Goal: Transaction & Acquisition: Obtain resource

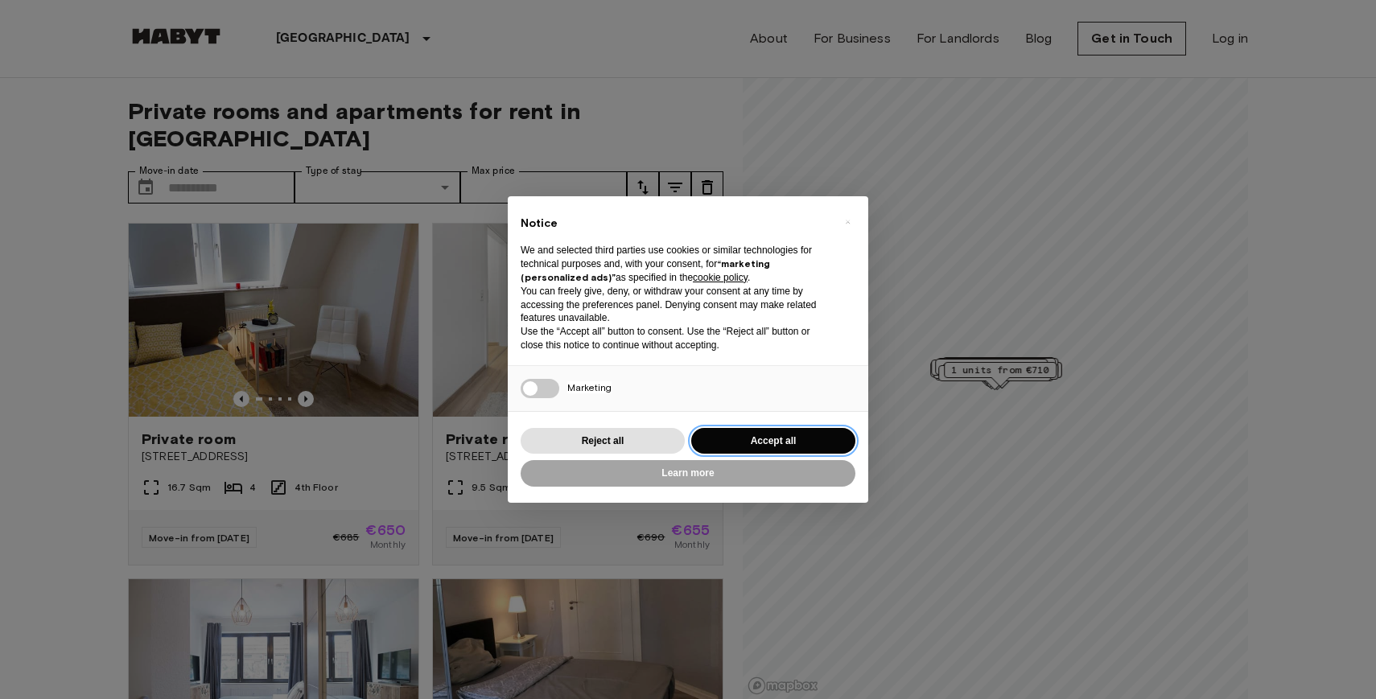
click at [829, 442] on button "Accept all" at bounding box center [773, 441] width 164 height 27
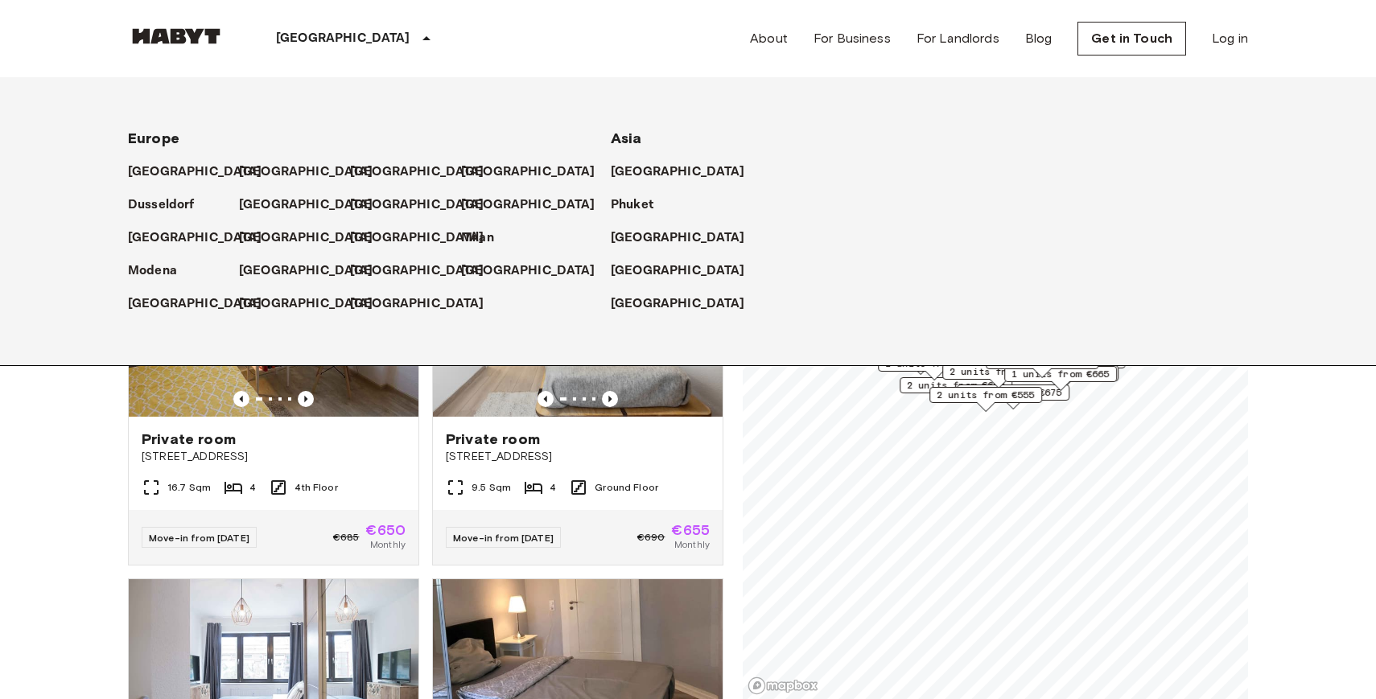
click at [315, 36] on p "[GEOGRAPHIC_DATA]" at bounding box center [343, 38] width 134 height 19
click at [187, 307] on p "[GEOGRAPHIC_DATA]" at bounding box center [198, 303] width 134 height 19
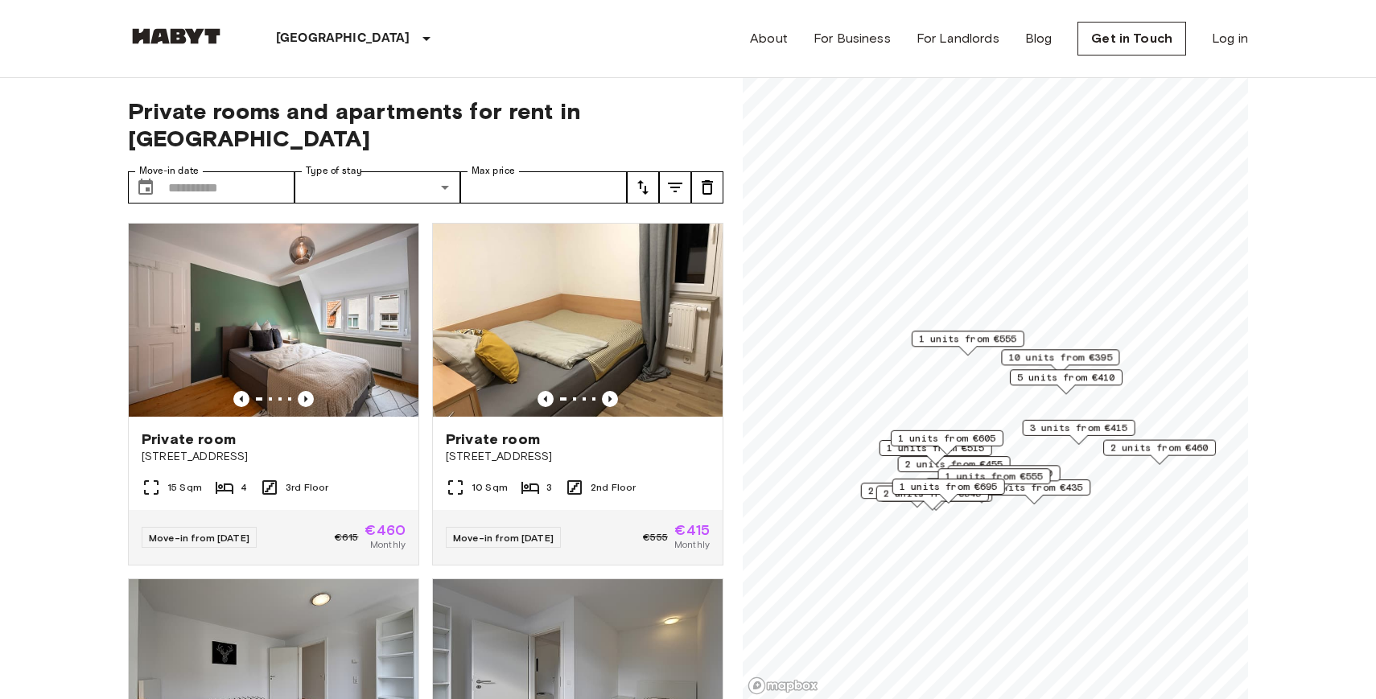
drag, startPoint x: 983, startPoint y: 402, endPoint x: 983, endPoint y: 498, distance: 95.7
click at [983, 500] on div "1 units from €695" at bounding box center [948, 491] width 113 height 25
drag, startPoint x: 1308, startPoint y: 551, endPoint x: 1312, endPoint y: 396, distance: 155.3
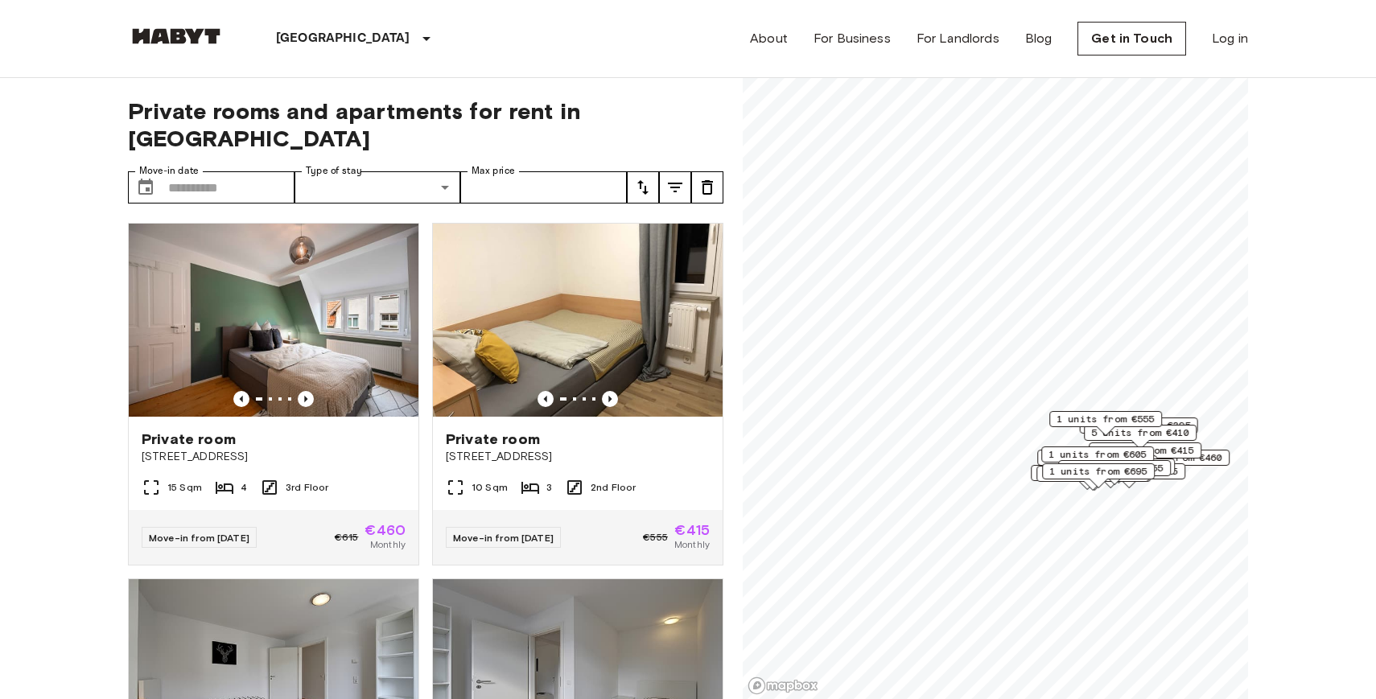
scroll to position [10, 0]
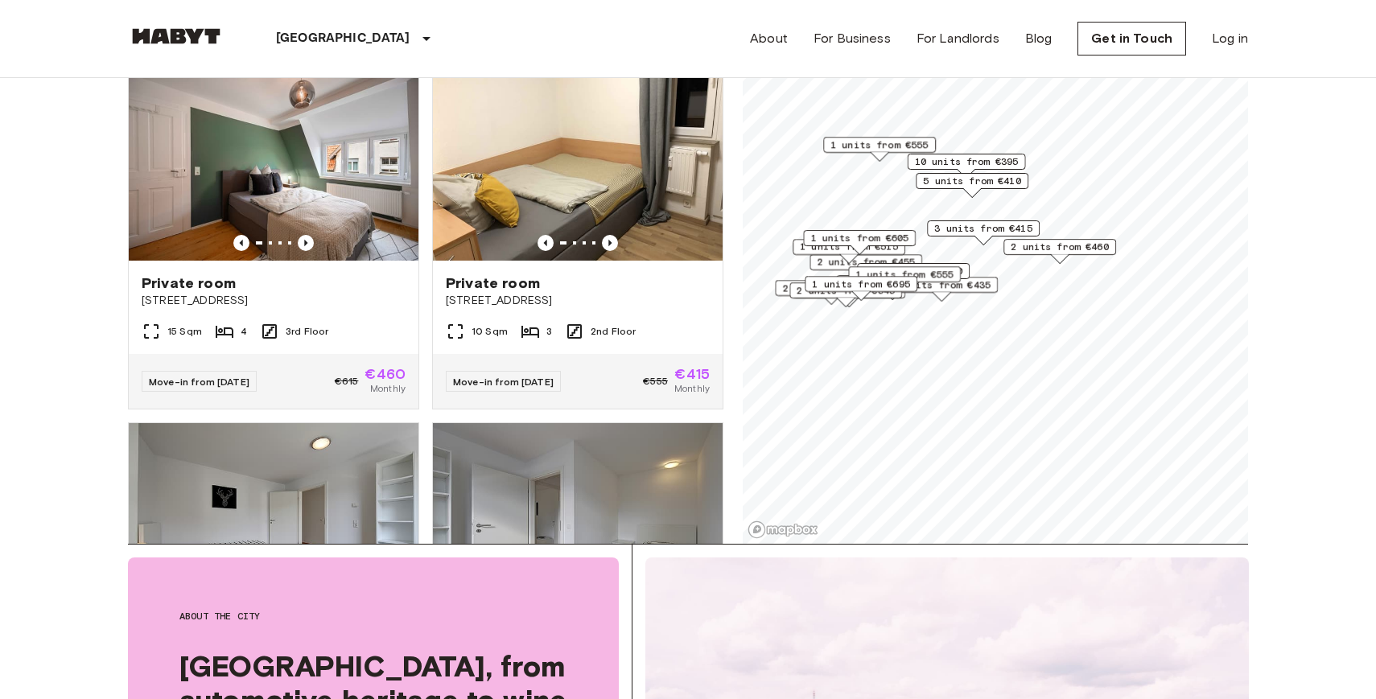
scroll to position [155, 0]
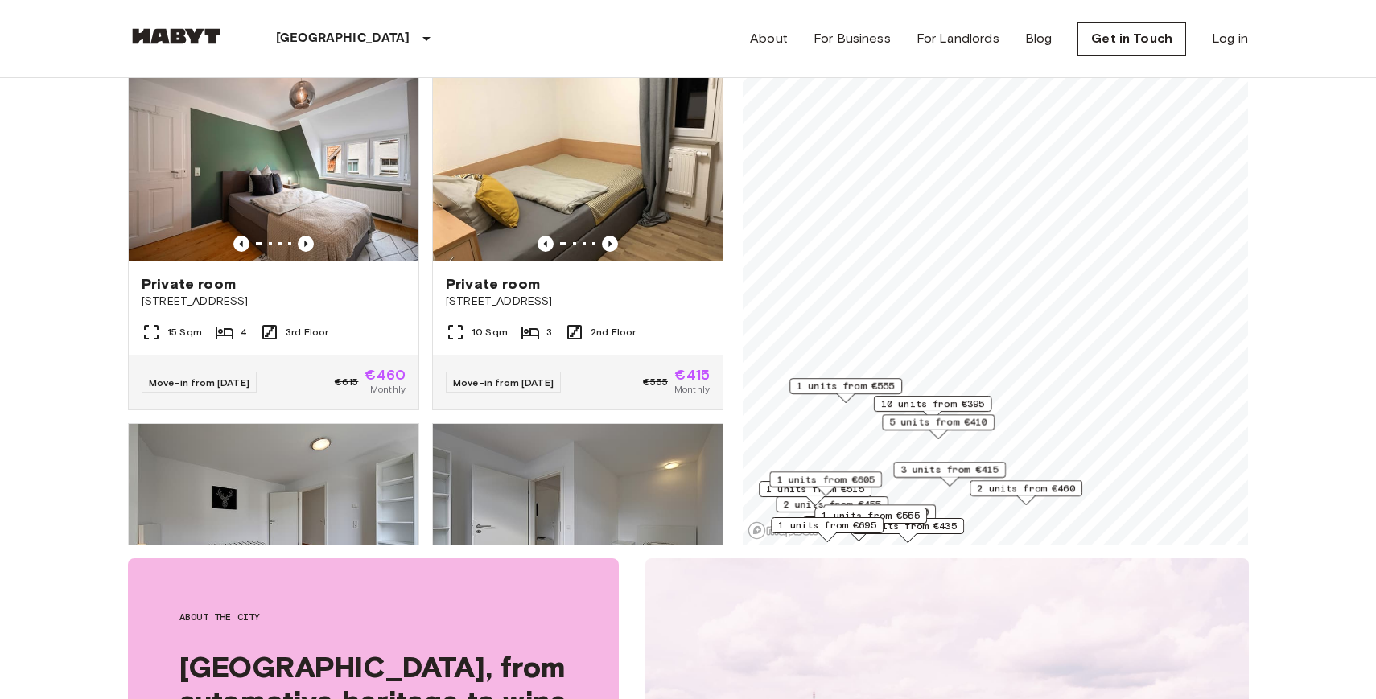
click at [975, 405] on span "10 units from €395" at bounding box center [933, 404] width 104 height 14
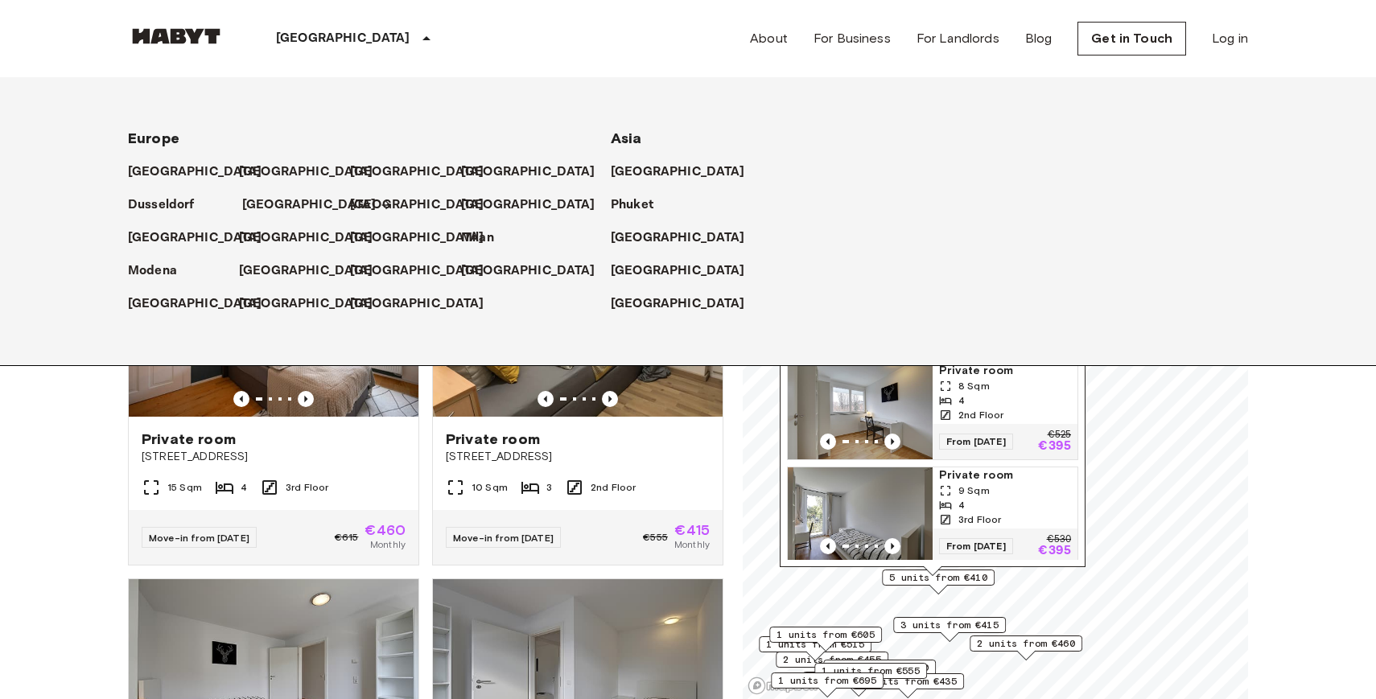
click at [270, 203] on p "[GEOGRAPHIC_DATA]" at bounding box center [309, 205] width 134 height 19
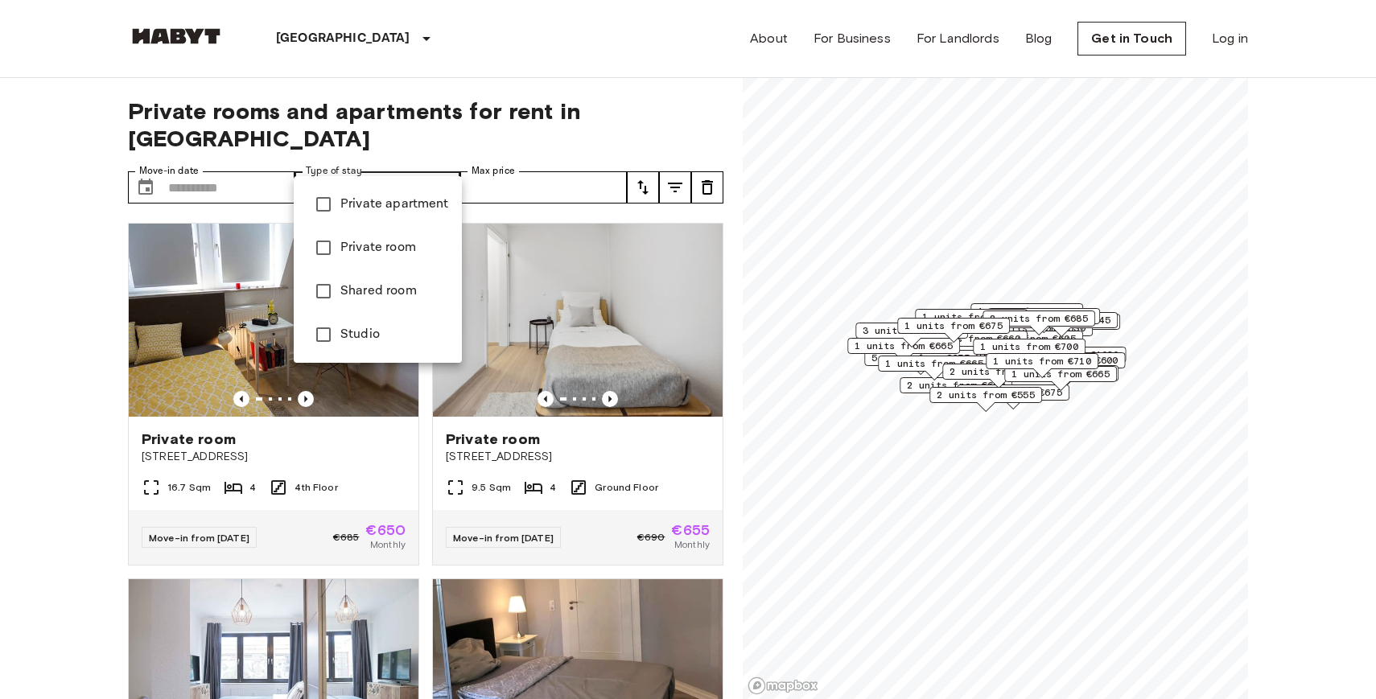
click at [359, 328] on span "Studio" at bounding box center [394, 334] width 109 height 19
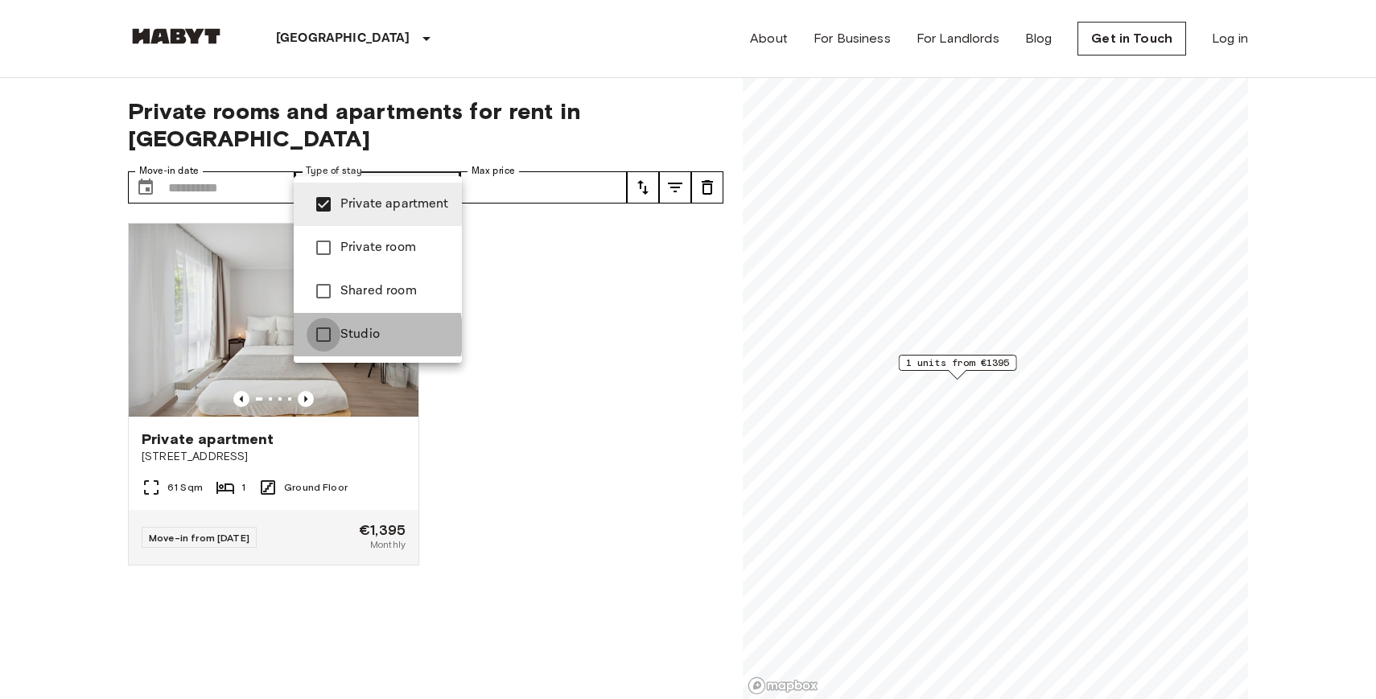
type input "**********"
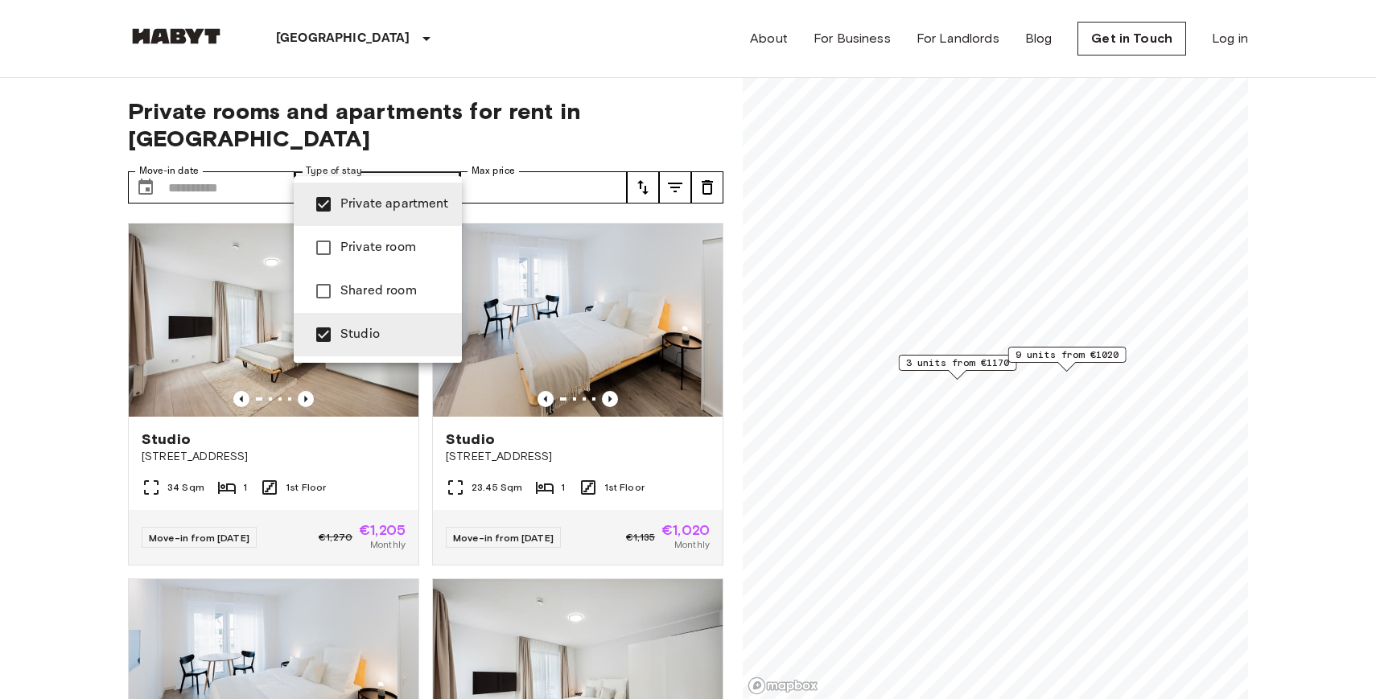
click at [14, 404] on div at bounding box center [688, 349] width 1376 height 699
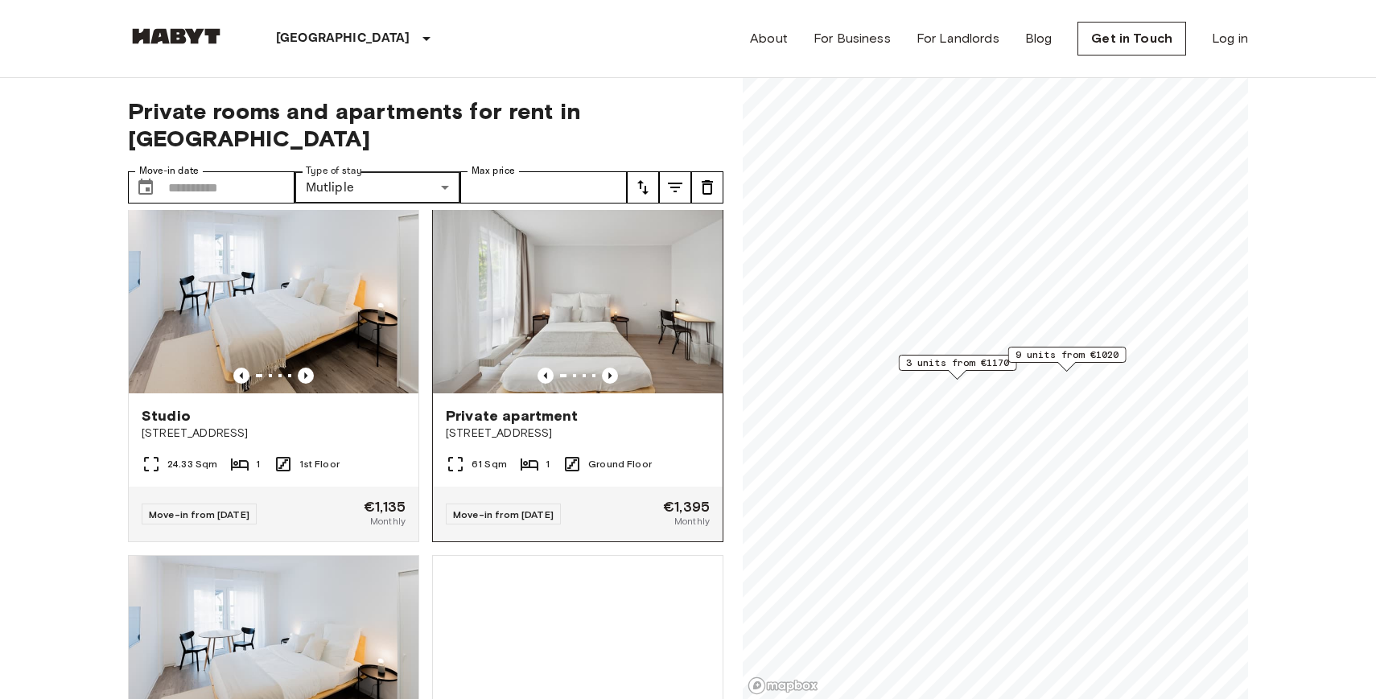
scroll to position [722, 0]
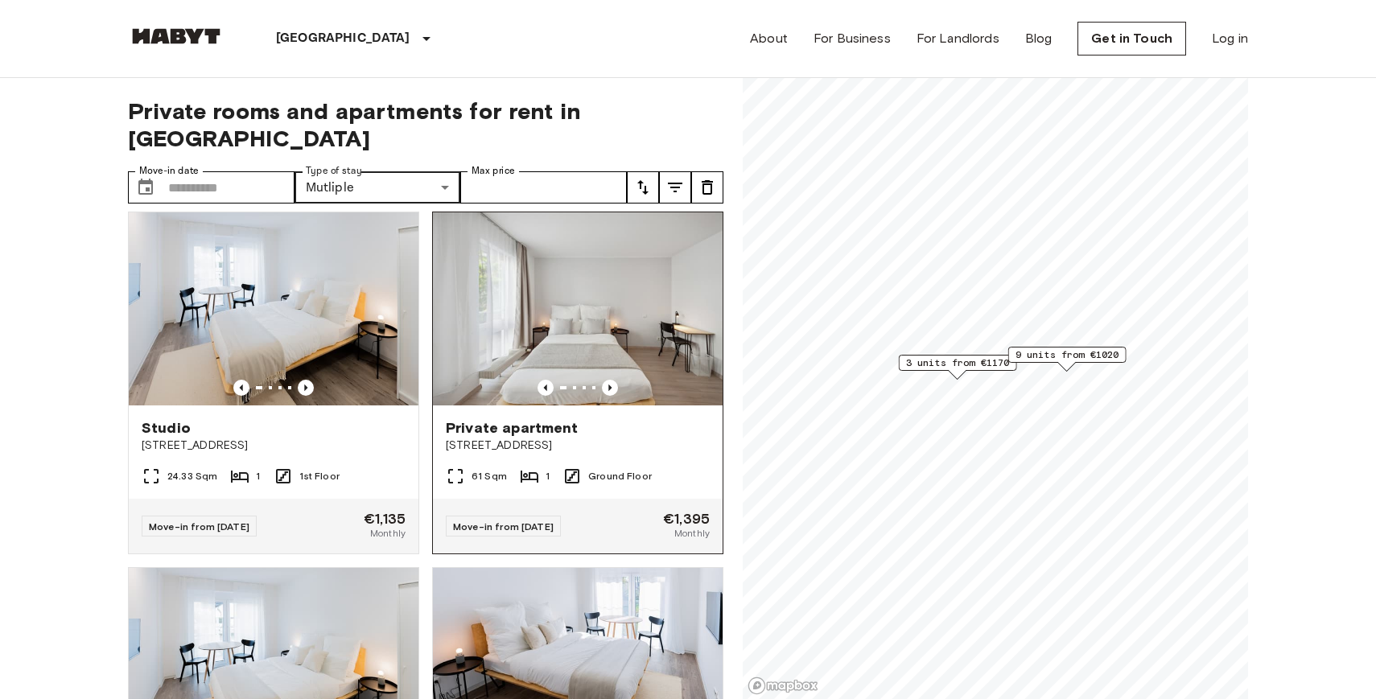
click at [597, 294] on img at bounding box center [578, 308] width 290 height 193
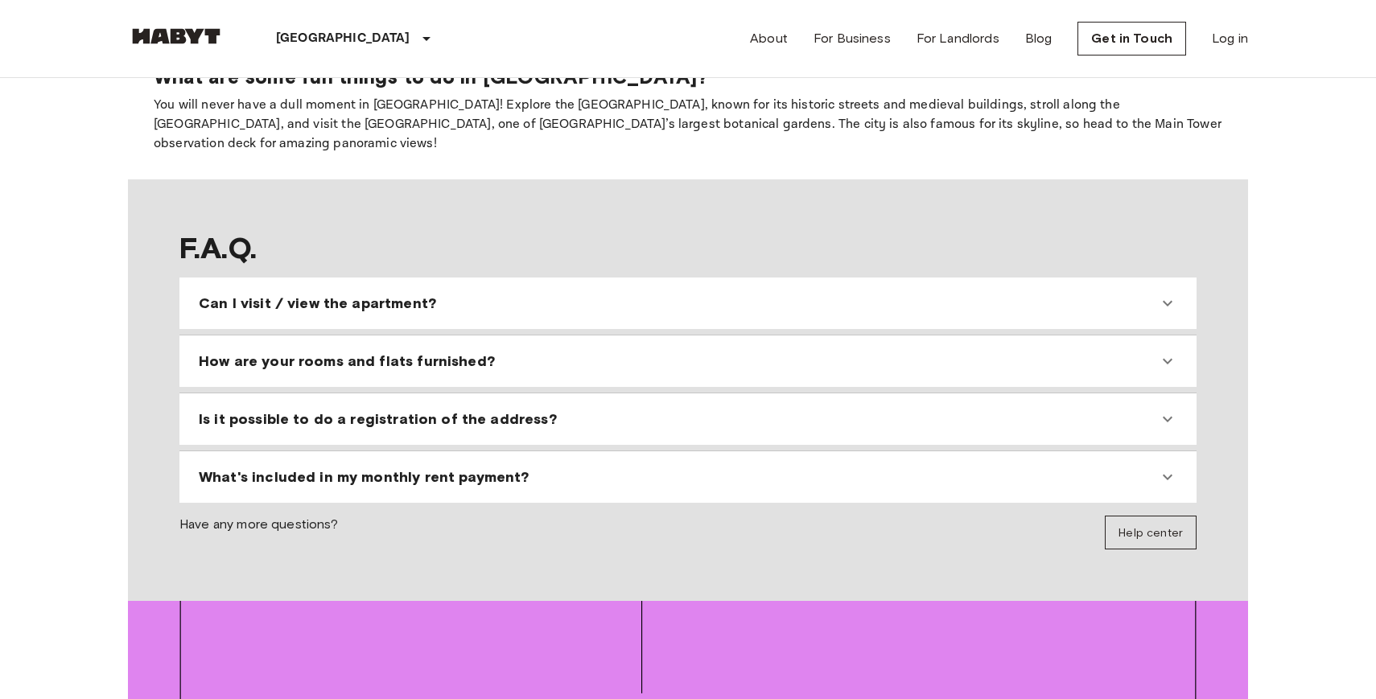
scroll to position [1364, 0]
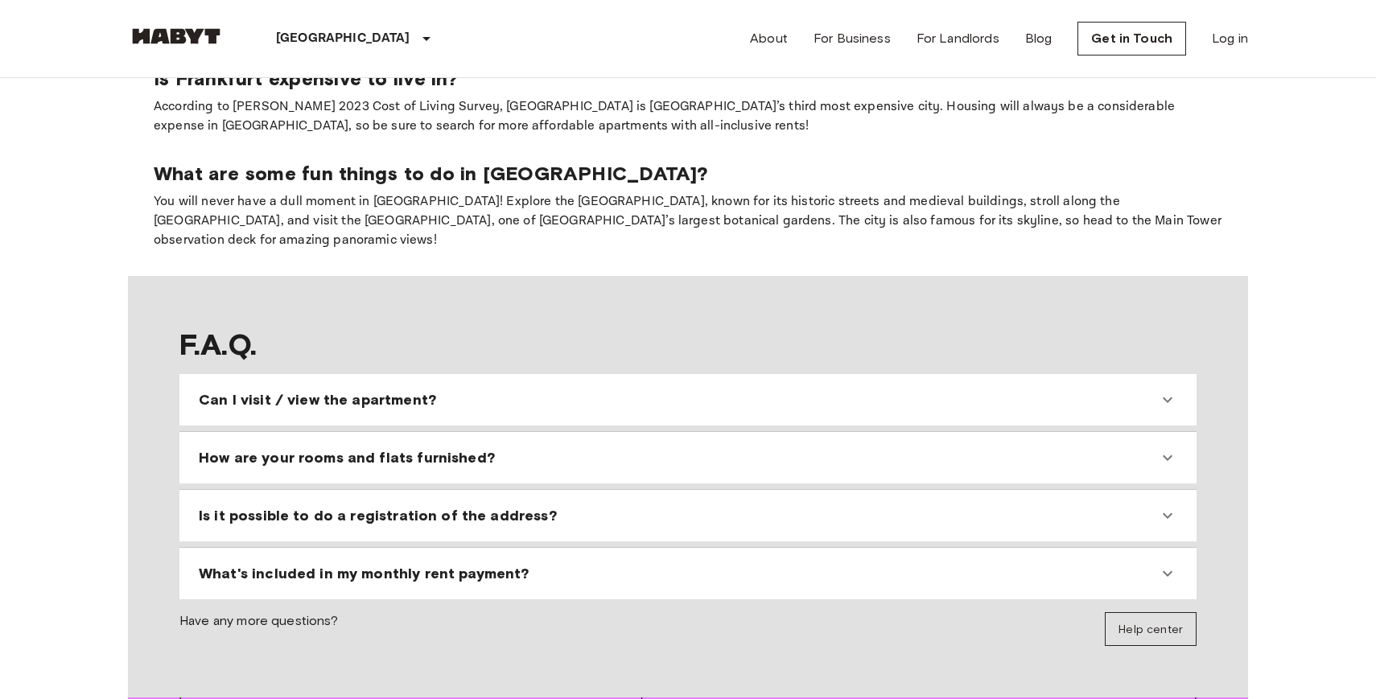
click at [581, 448] on div "How are your rooms and flats furnished?" at bounding box center [678, 457] width 959 height 19
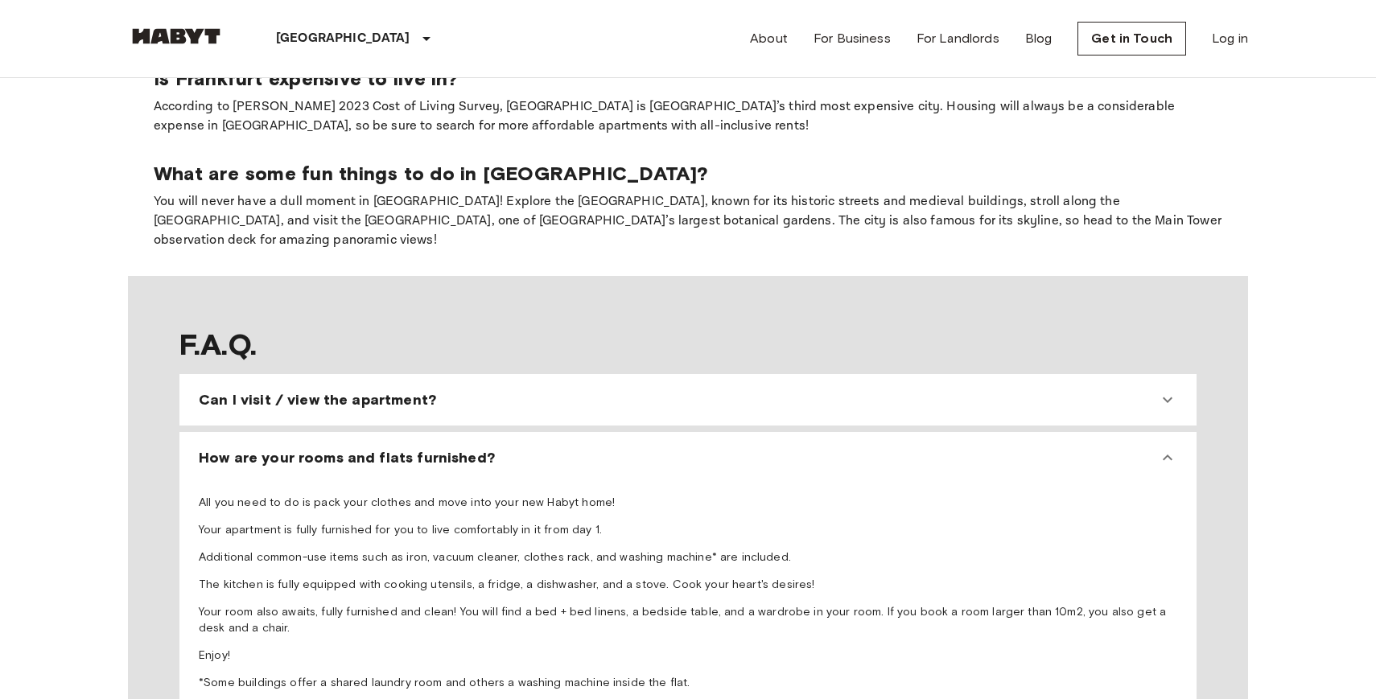
click at [581, 448] on div "How are your rooms and flats furnished?" at bounding box center [678, 457] width 959 height 19
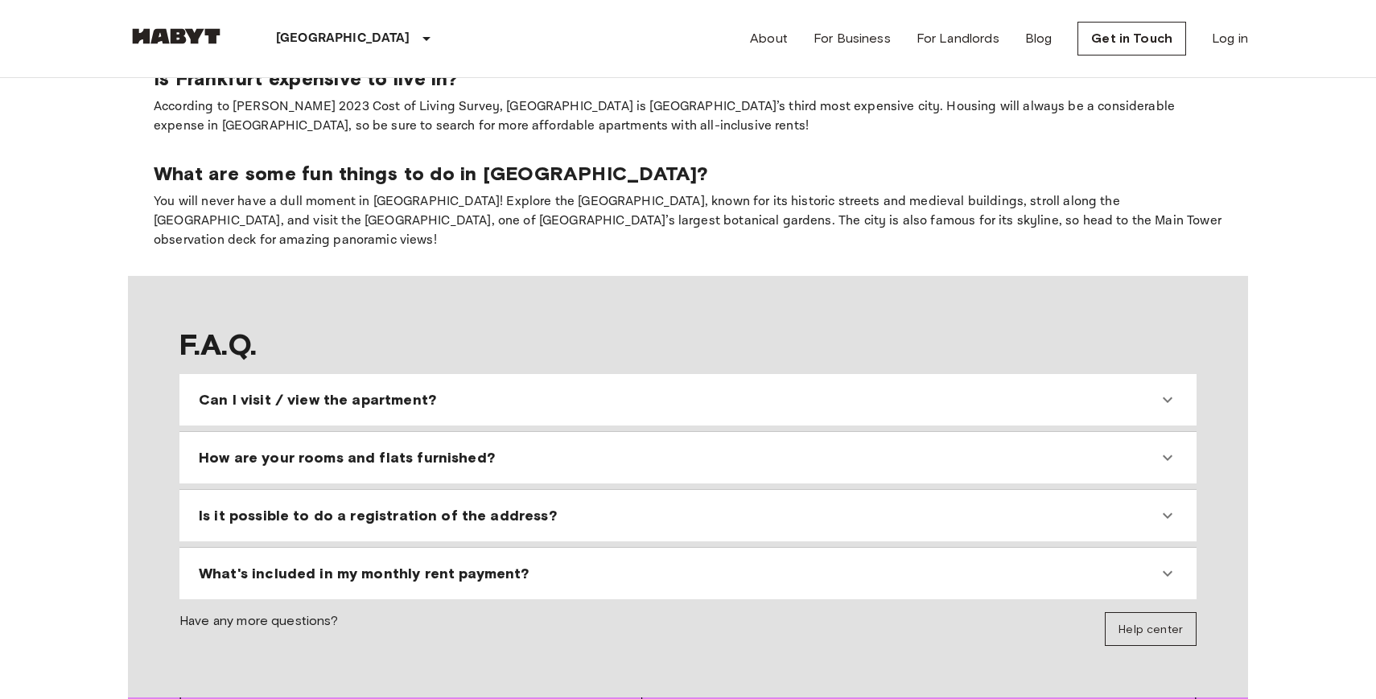
click at [599, 564] on div "What's included in my monthly rent payment?" at bounding box center [678, 573] width 959 height 19
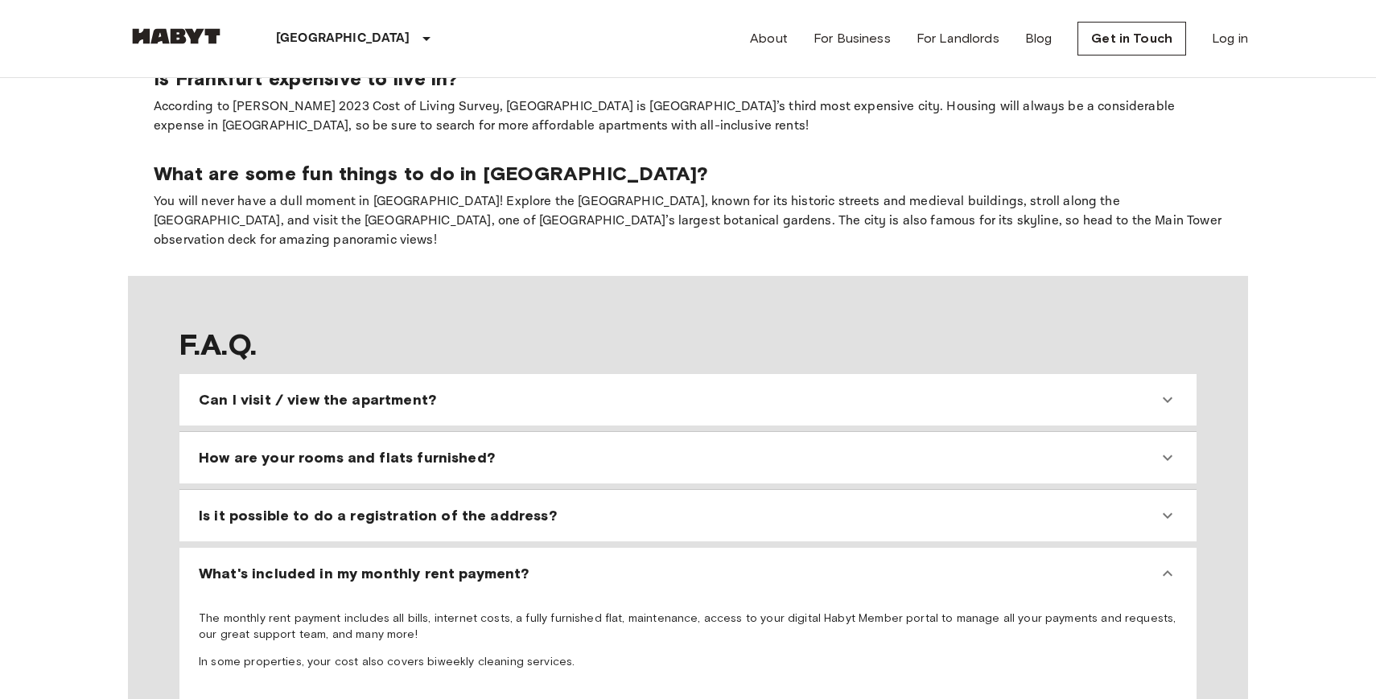
click at [603, 564] on div "What's included in my monthly rent payment?" at bounding box center [678, 573] width 959 height 19
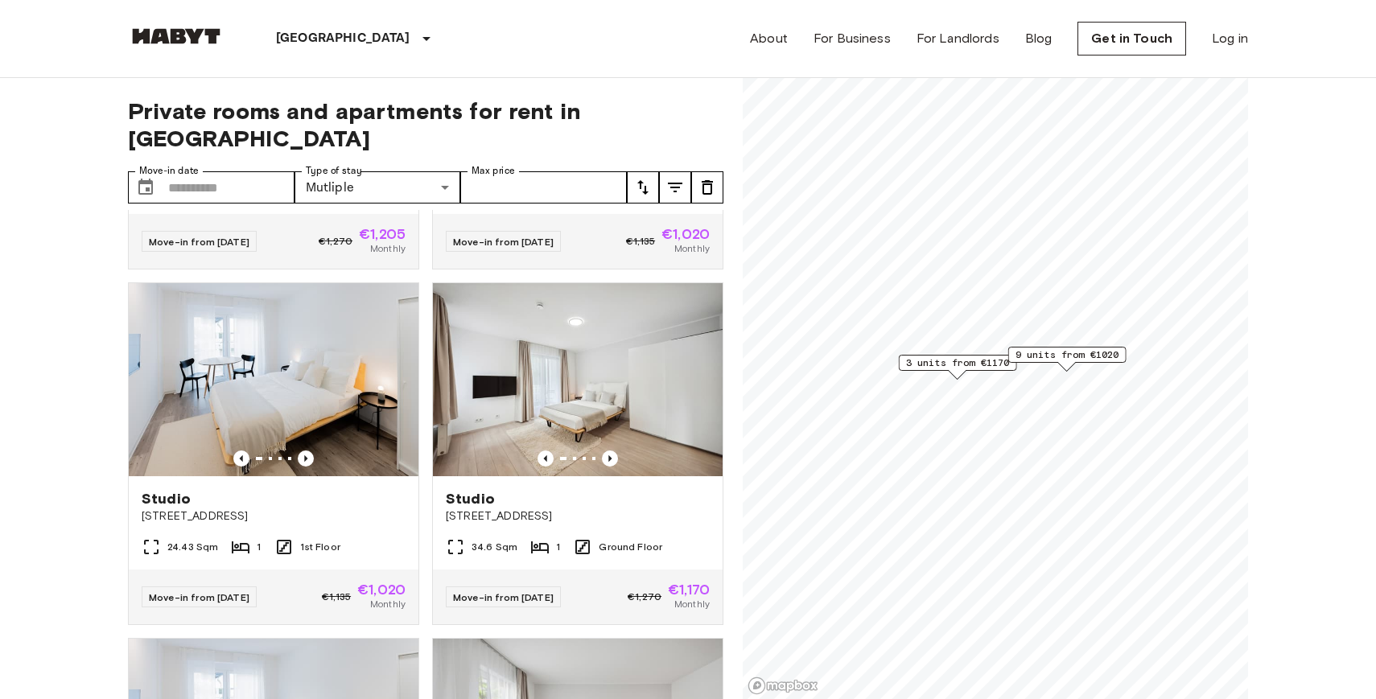
scroll to position [294, 0]
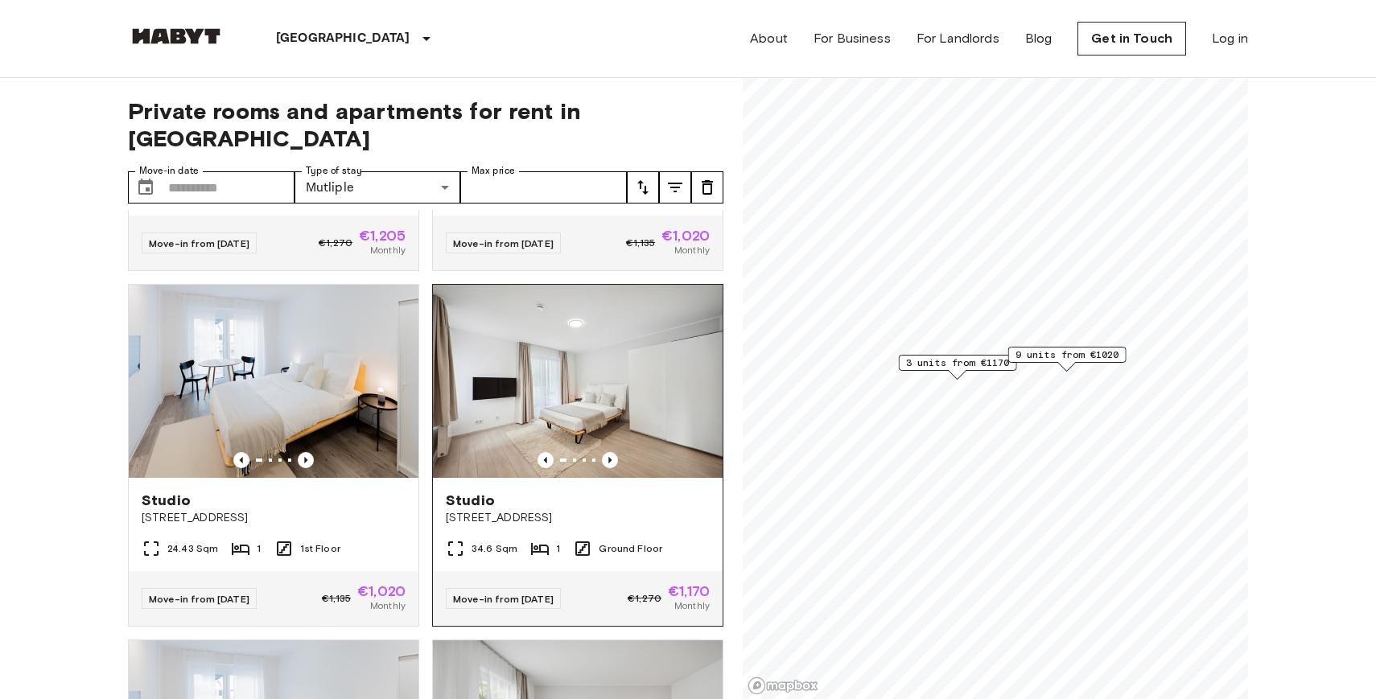
click at [484, 510] on span "[STREET_ADDRESS]" at bounding box center [578, 518] width 264 height 16
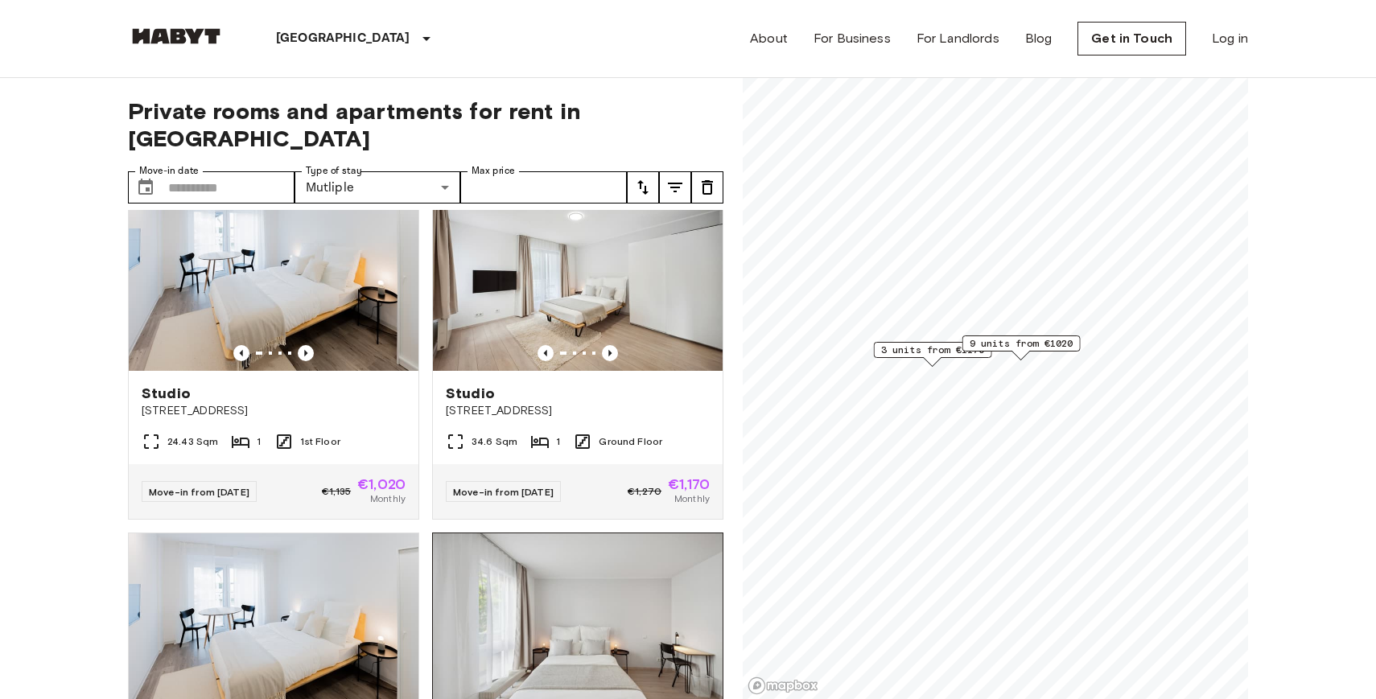
scroll to position [403, 0]
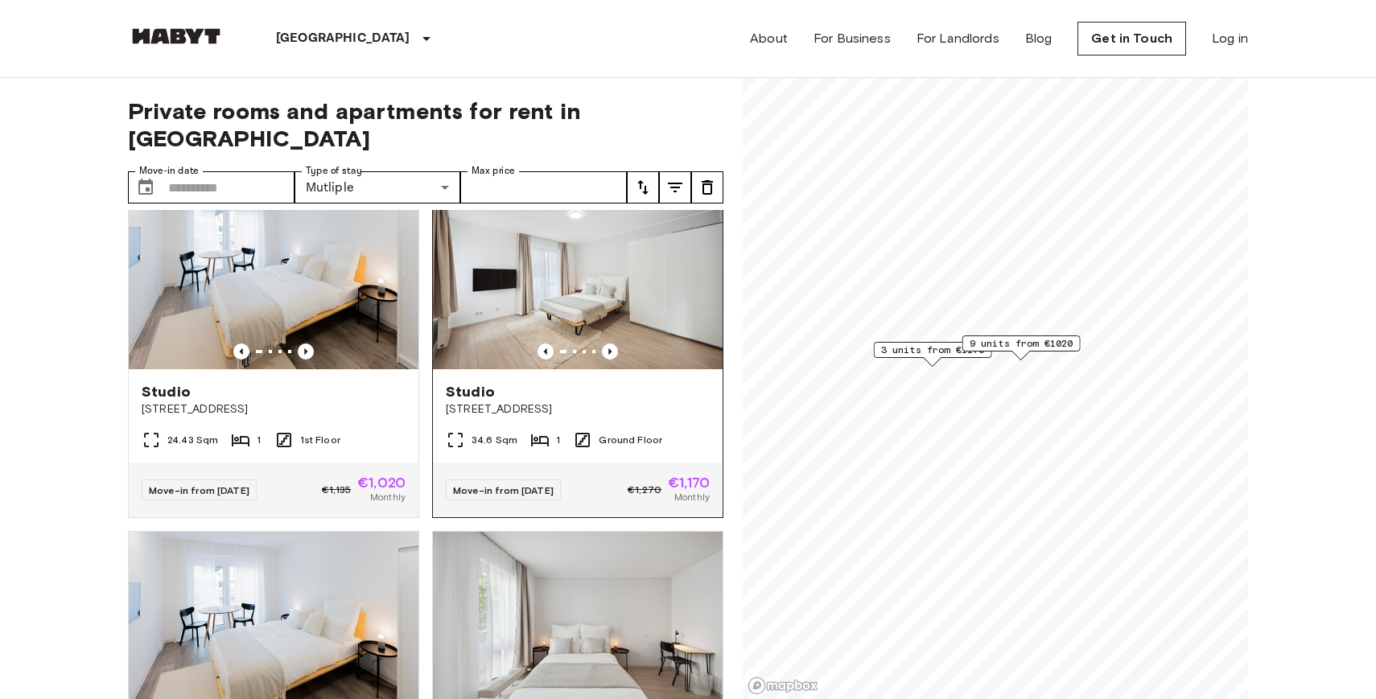
click at [648, 269] on img at bounding box center [578, 272] width 290 height 193
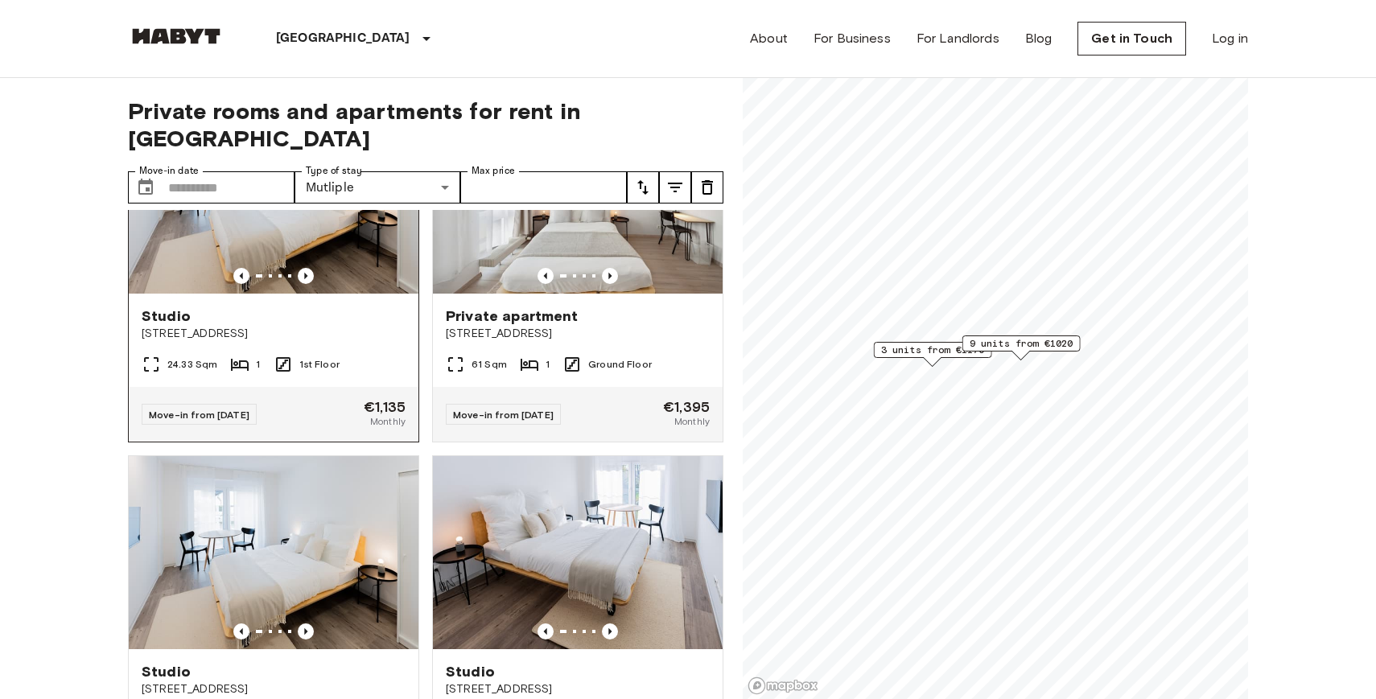
scroll to position [1649, 0]
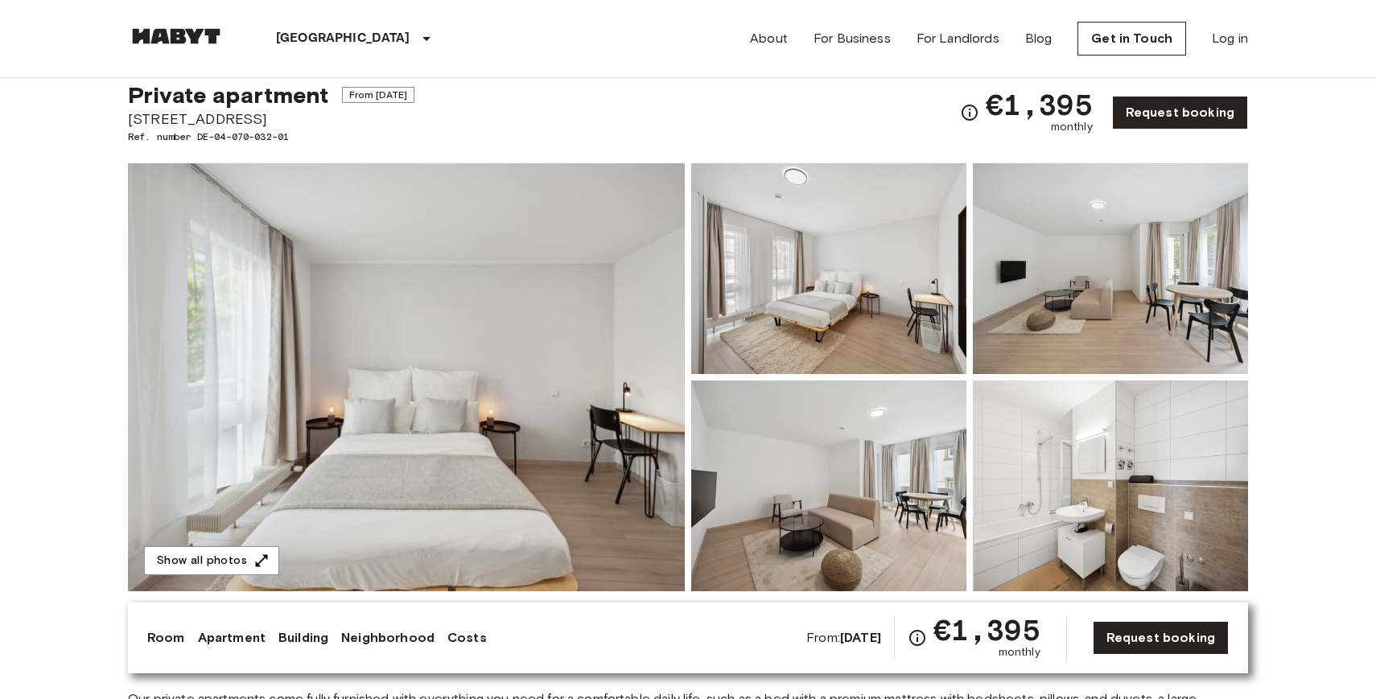
scroll to position [53, 0]
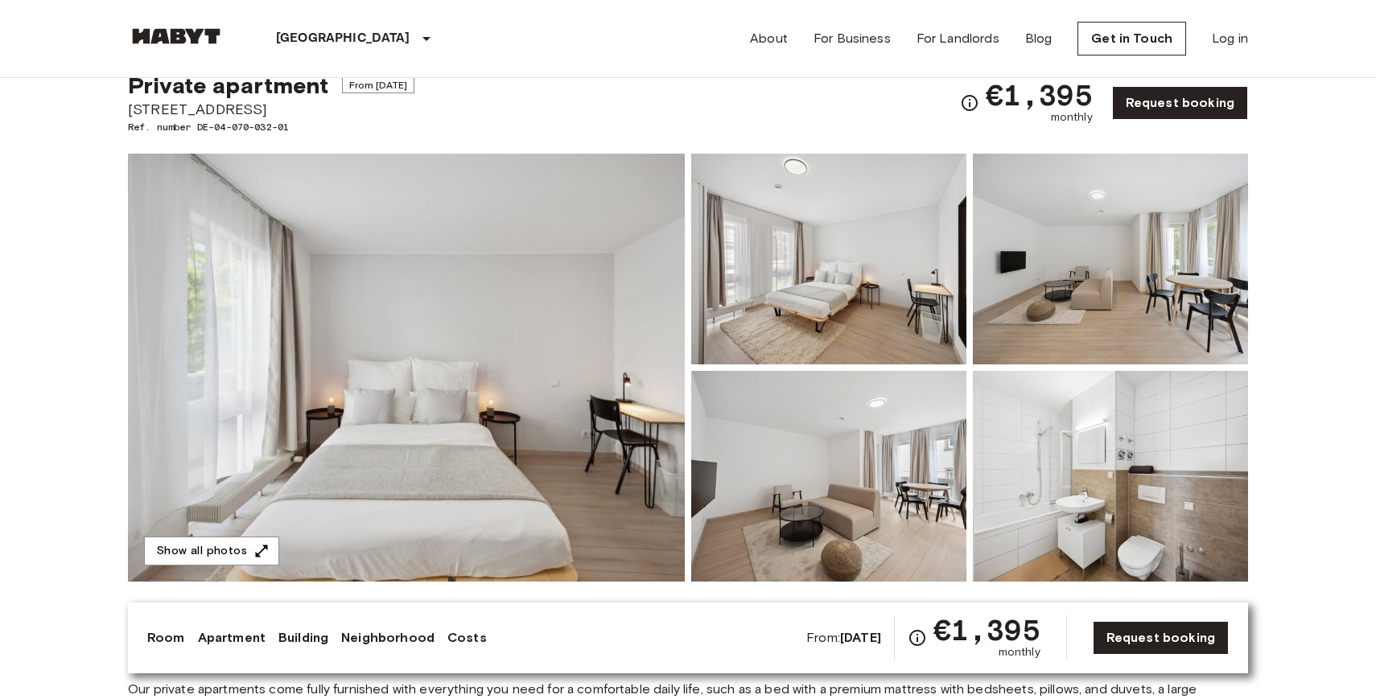
click at [541, 317] on img at bounding box center [406, 368] width 557 height 428
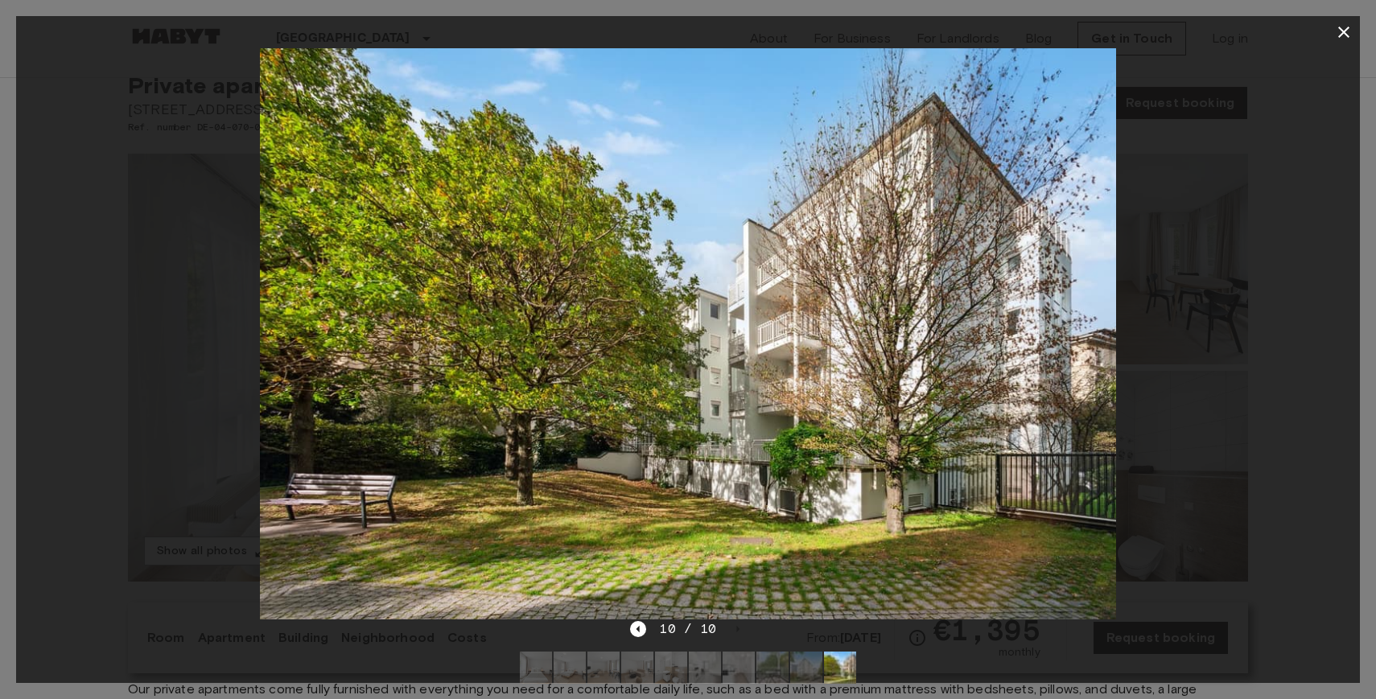
click at [1340, 30] on icon "button" at bounding box center [1343, 32] width 11 height 11
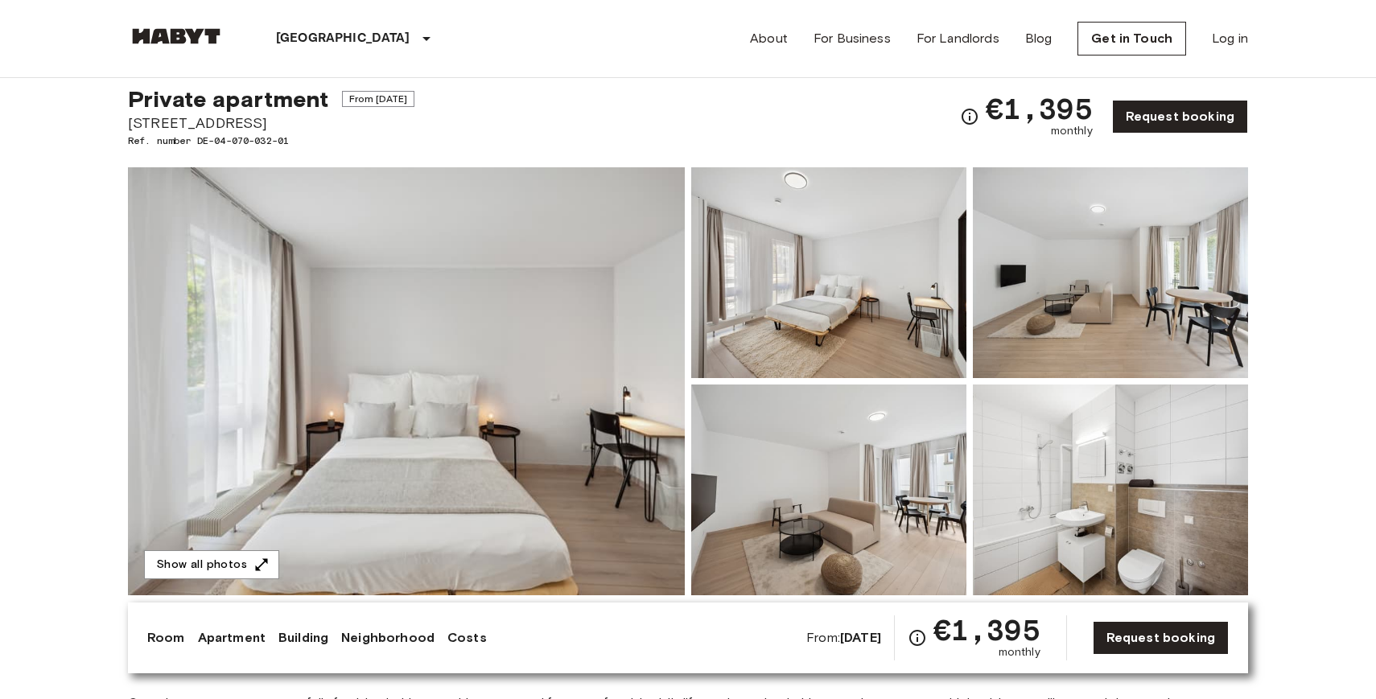
scroll to position [0, 0]
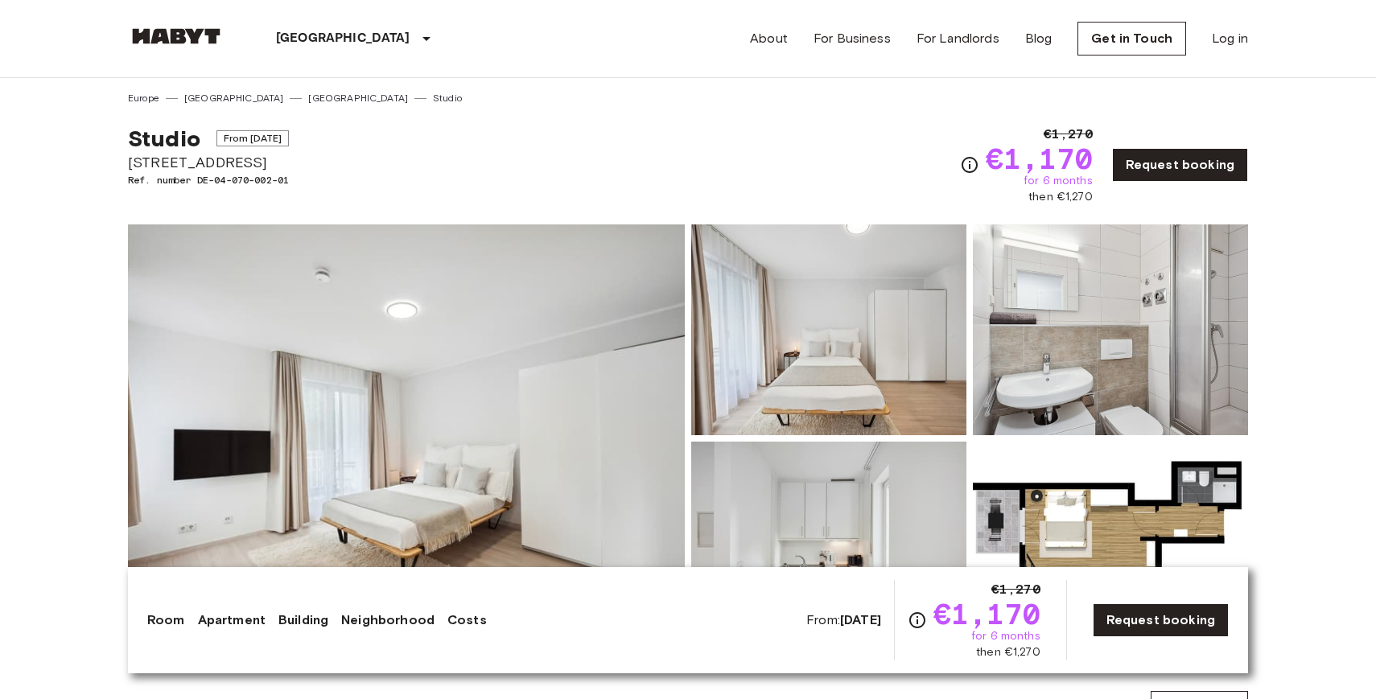
drag, startPoint x: 0, startPoint y: 0, endPoint x: 454, endPoint y: 394, distance: 601.1
click at [454, 394] on img at bounding box center [406, 438] width 557 height 428
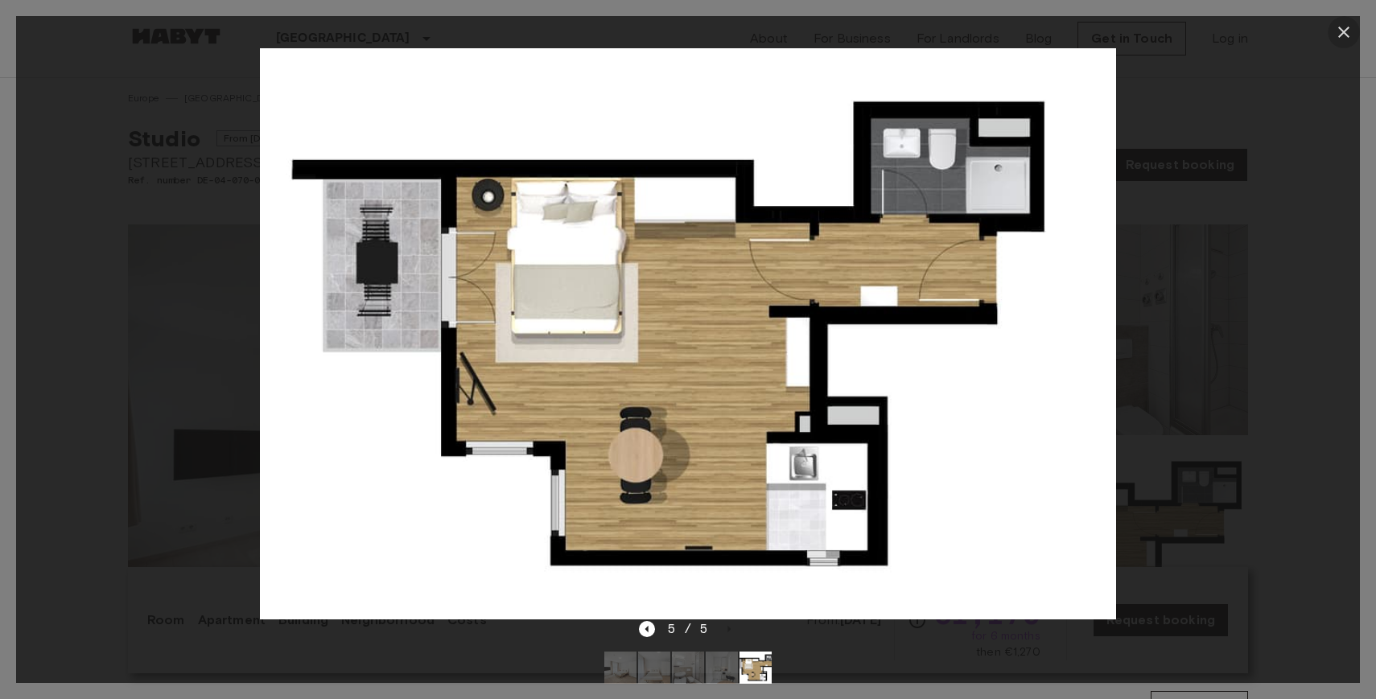
click at [1344, 25] on icon "button" at bounding box center [1343, 32] width 19 height 19
